Goal: Task Accomplishment & Management: Manage account settings

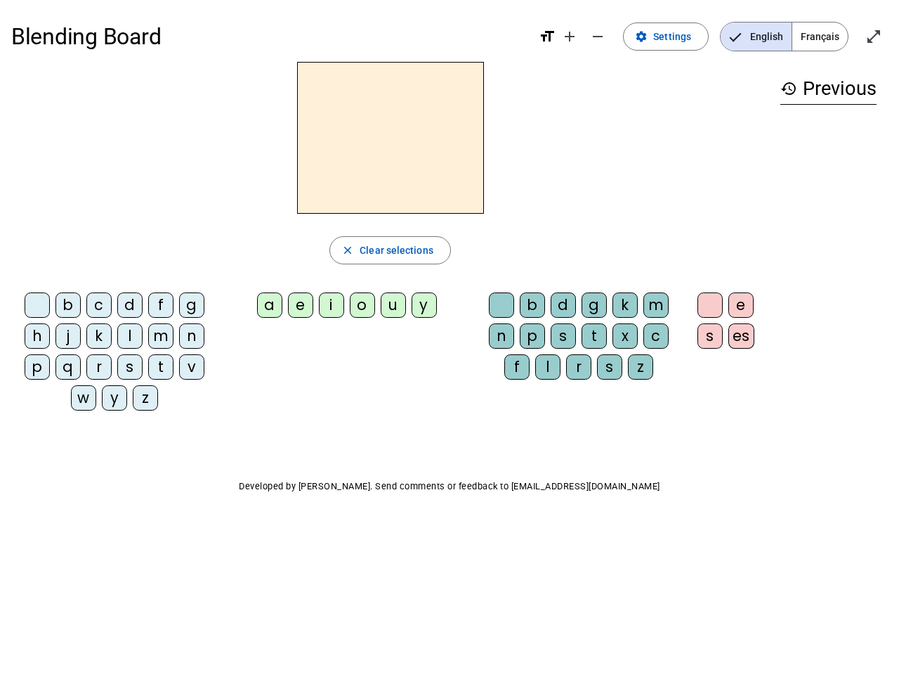
click at [571, 37] on mat-icon "add" at bounding box center [569, 36] width 17 height 17
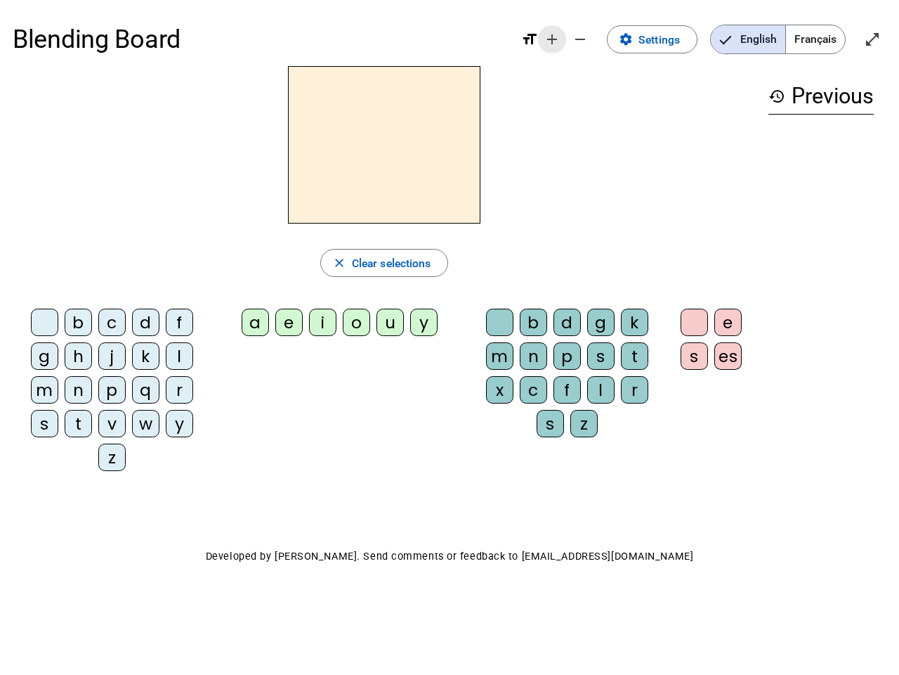
click at [599, 37] on div "Blending Board format_size add remove settings Settings English Français open_i…" at bounding box center [450, 39] width 874 height 53
click at [667, 37] on span "Settings" at bounding box center [659, 39] width 41 height 19
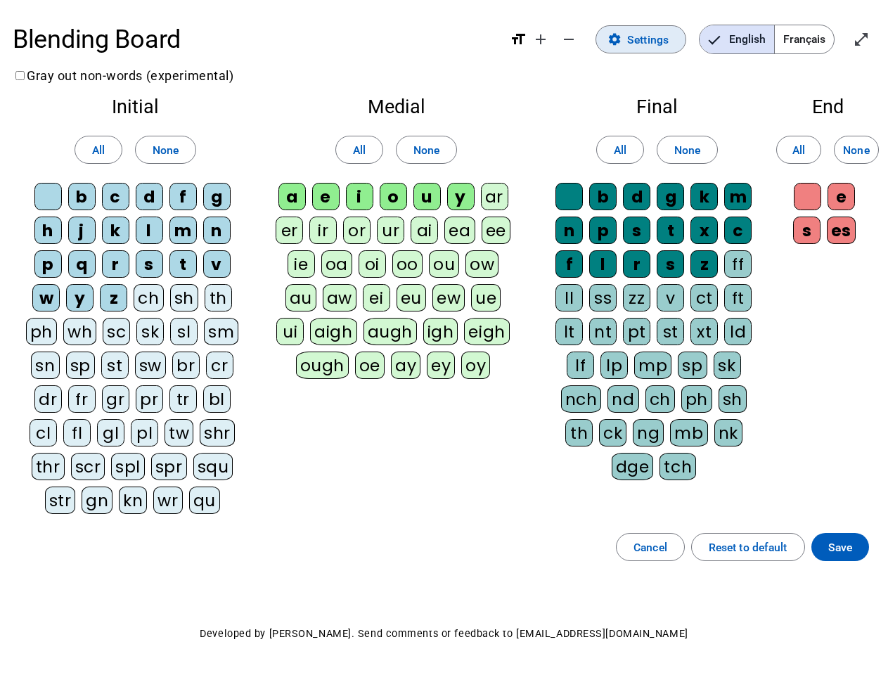
click at [756, 37] on span "English" at bounding box center [736, 39] width 74 height 28
click at [820, 37] on span "Français" at bounding box center [803, 39] width 59 height 28
click at [820, 37] on span "Français" at bounding box center [793, 39] width 80 height 28
click at [874, 37] on span "Enter full screen" at bounding box center [861, 39] width 34 height 34
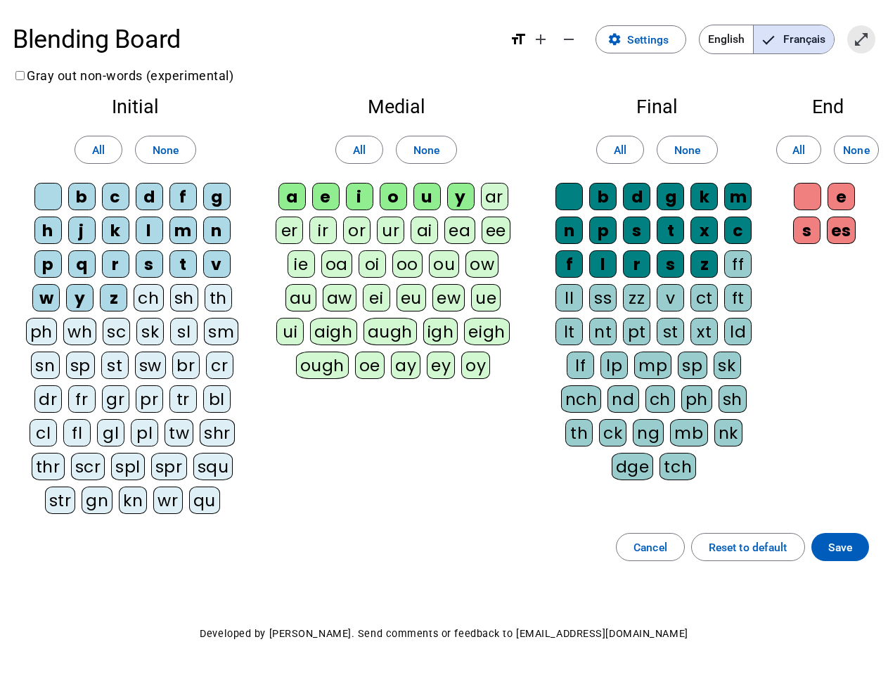
click at [390, 250] on letter-bubble "oi" at bounding box center [375, 267] width 34 height 34
click at [40, 308] on div "w" at bounding box center [45, 297] width 27 height 27
